Goal: Obtain resource: Download file/media

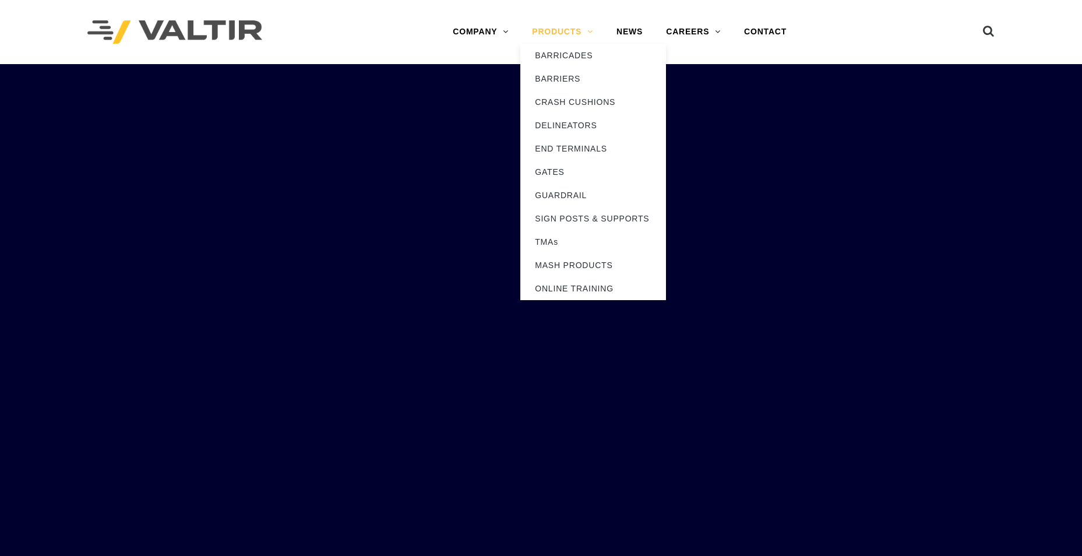
click at [562, 28] on link "PRODUCTS" at bounding box center [562, 31] width 85 height 23
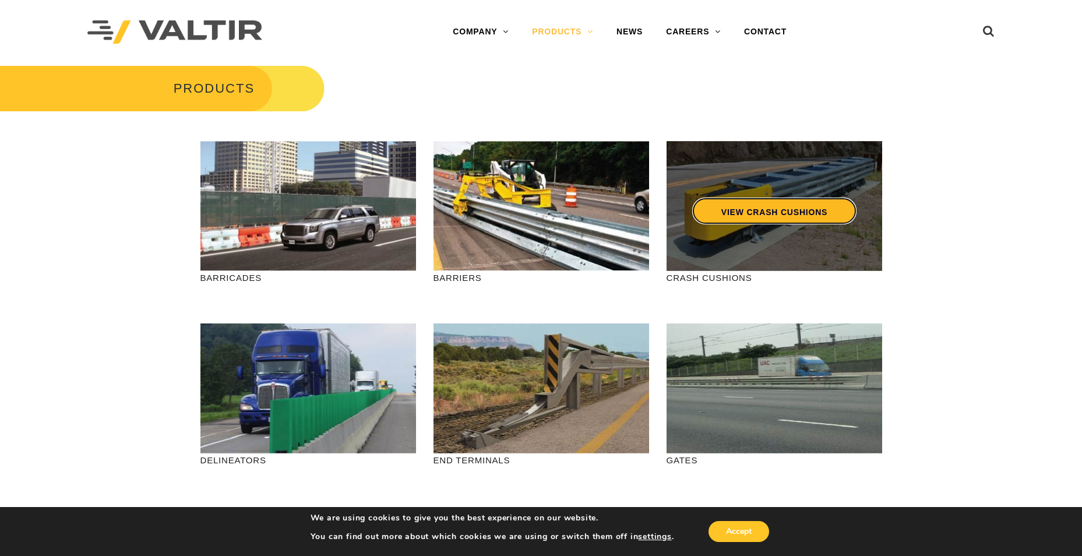
click at [775, 212] on link "VIEW CRASH CUSHIONS" at bounding box center [774, 211] width 164 height 27
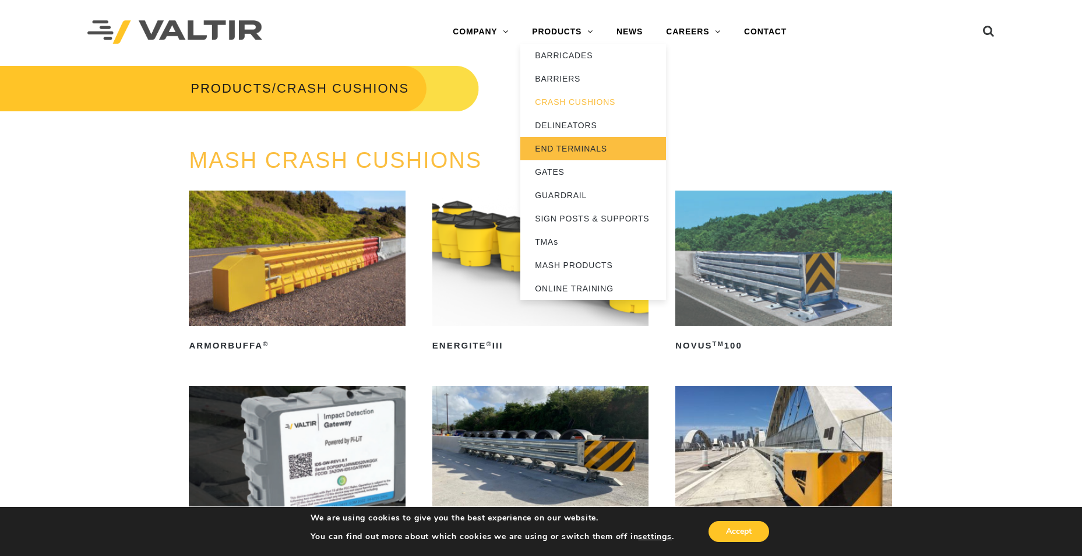
click at [573, 145] on link "END TERMINALS" at bounding box center [593, 148] width 146 height 23
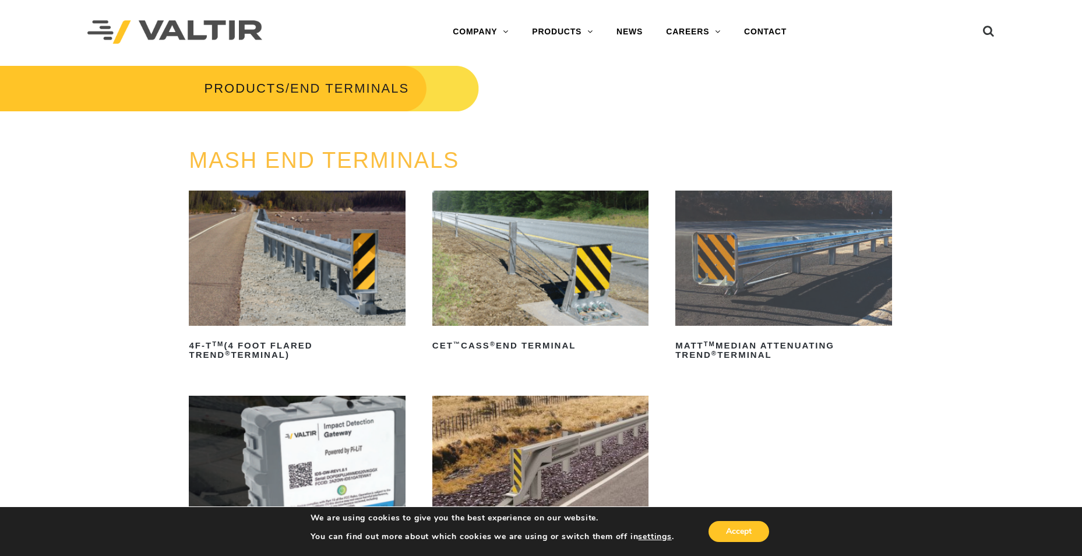
click at [770, 232] on img at bounding box center [783, 258] width 216 height 135
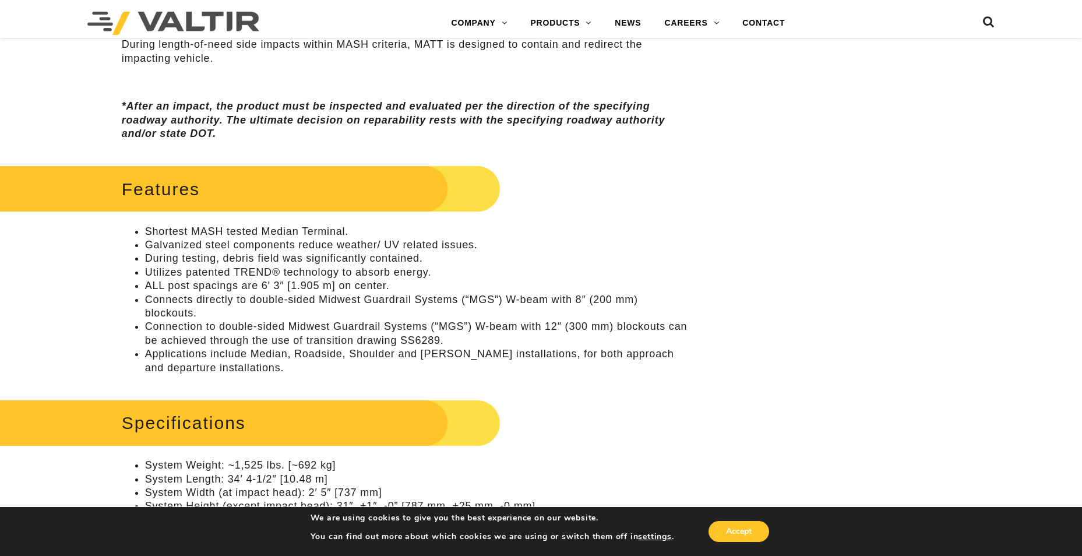
scroll to position [758, 0]
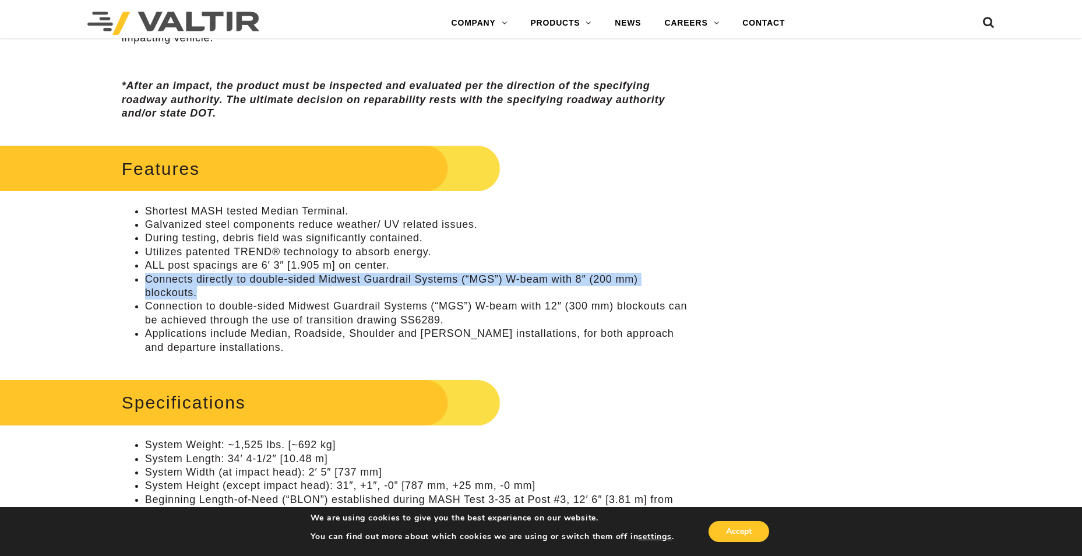
drag, startPoint x: 147, startPoint y: 277, endPoint x: 221, endPoint y: 293, distance: 75.7
click at [221, 293] on li "Connects directly to double-sided Midwest Guardrail Systems (“MGS”) W-beam with…" at bounding box center [417, 286] width 545 height 27
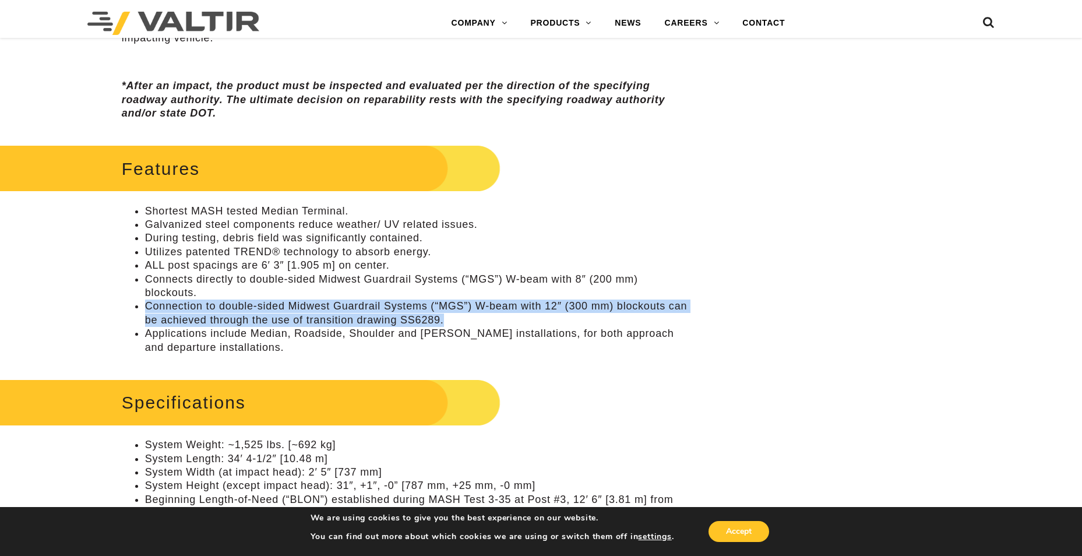
drag, startPoint x: 146, startPoint y: 304, endPoint x: 463, endPoint y: 314, distance: 317.8
click at [463, 314] on li "Connection to double-sided Midwest Guardrail Systems (“MGS”) W-beam with 12″ (3…" at bounding box center [417, 313] width 545 height 27
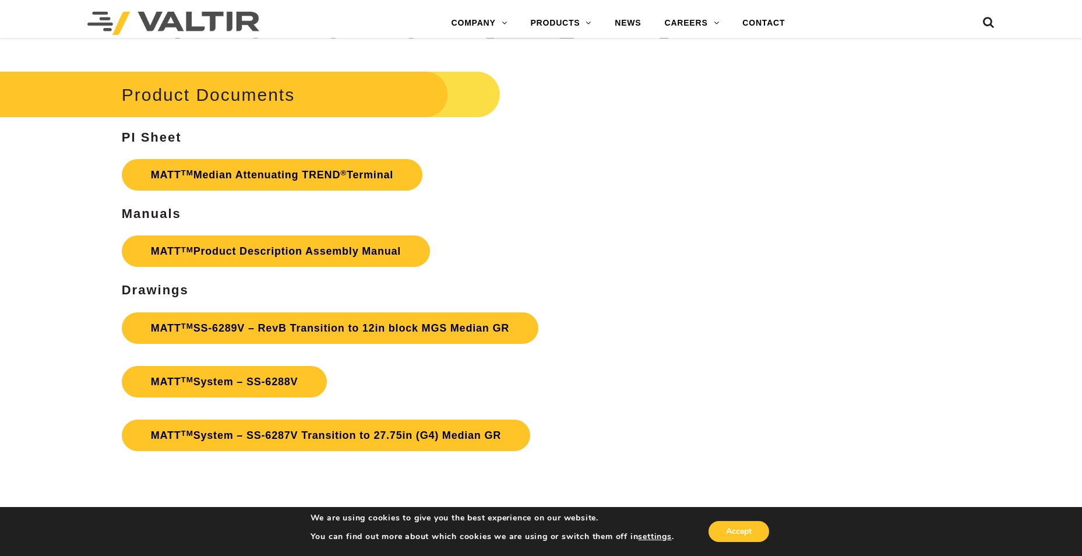
scroll to position [4079, 0]
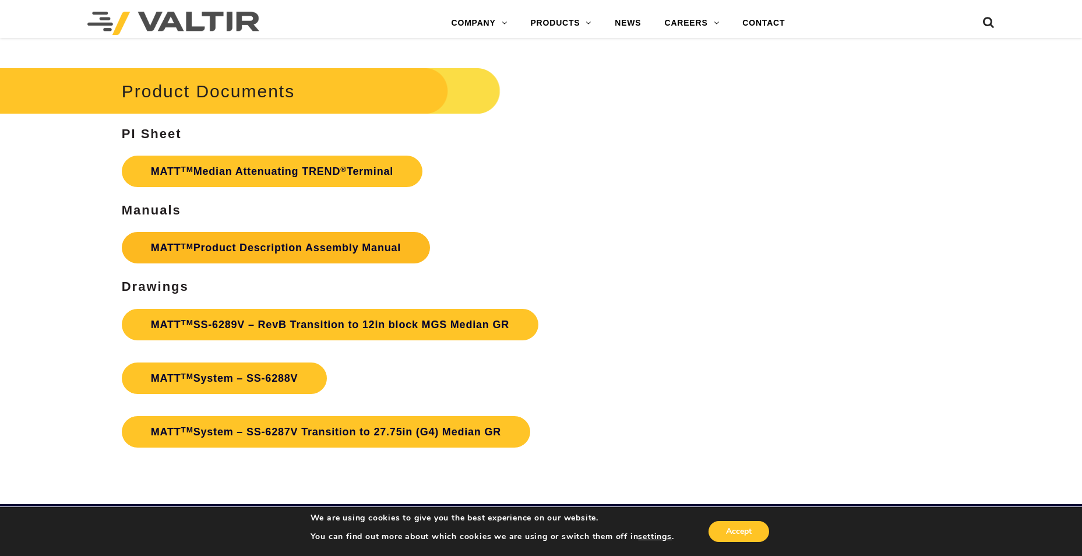
click at [295, 251] on link "MATT TM Product Description Assembly Manual" at bounding box center [276, 247] width 308 height 31
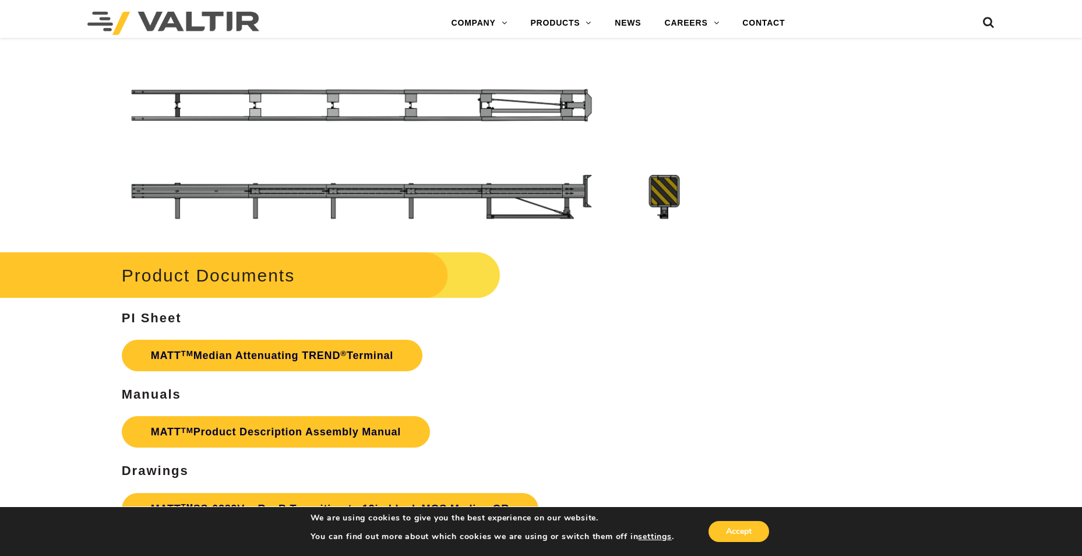
scroll to position [3905, 0]
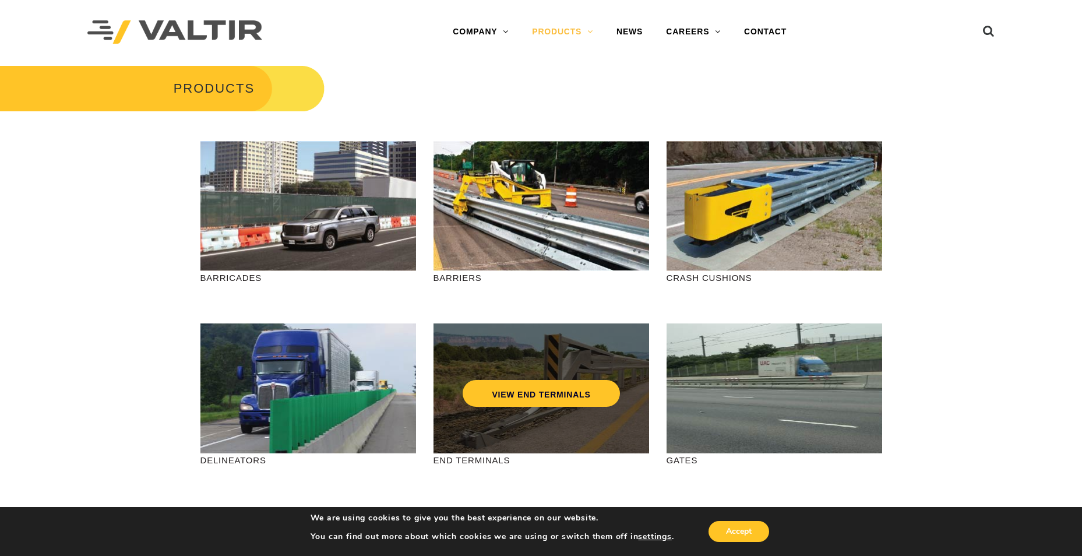
click at [516, 423] on div "VIEW END TERMINALS" at bounding box center [542, 388] width 216 height 130
click at [519, 391] on link "VIEW END TERMINALS" at bounding box center [541, 393] width 157 height 27
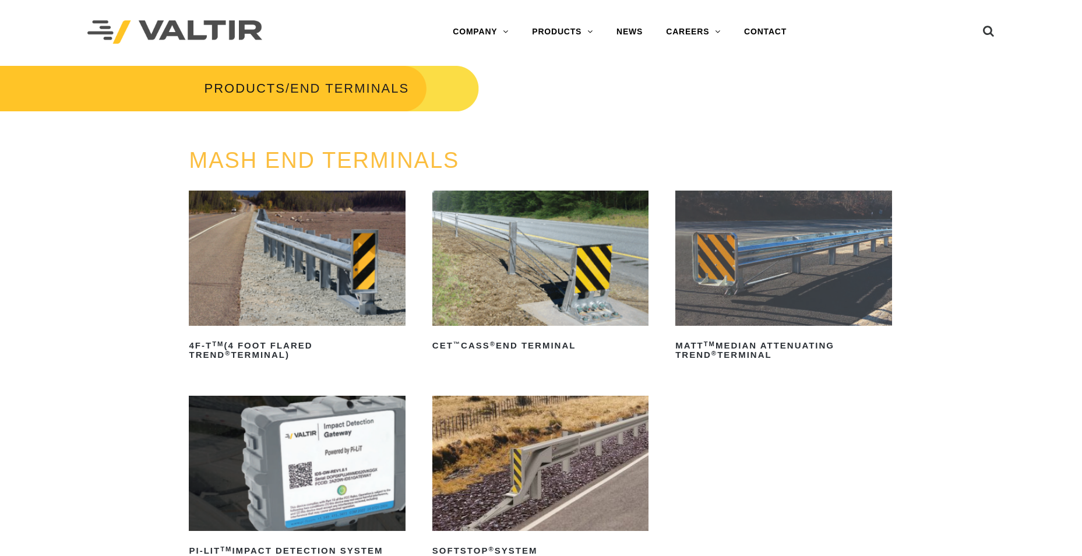
click at [825, 276] on img at bounding box center [783, 258] width 216 height 135
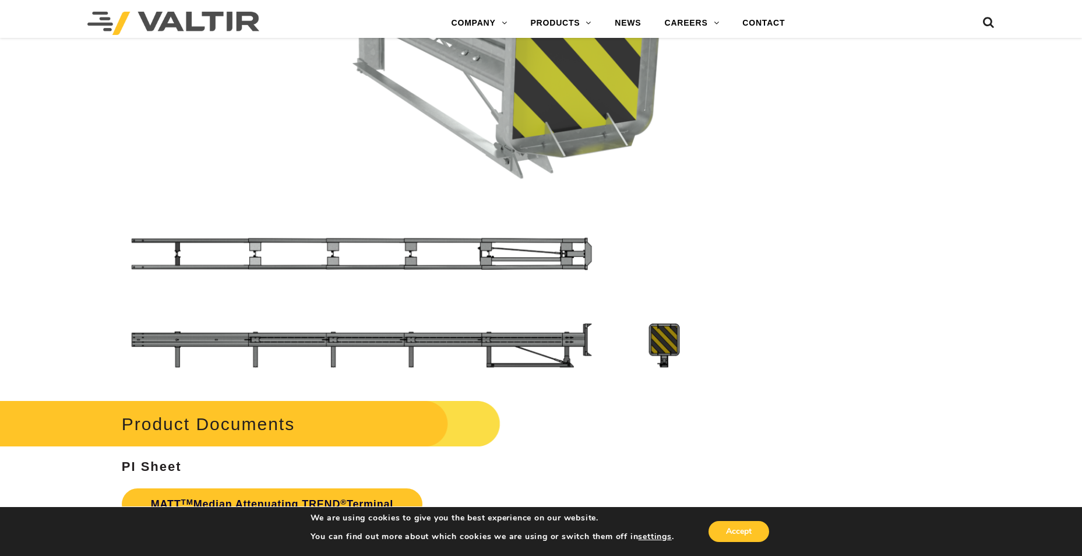
scroll to position [3846, 0]
